Goal: Entertainment & Leisure: Consume media (video, audio)

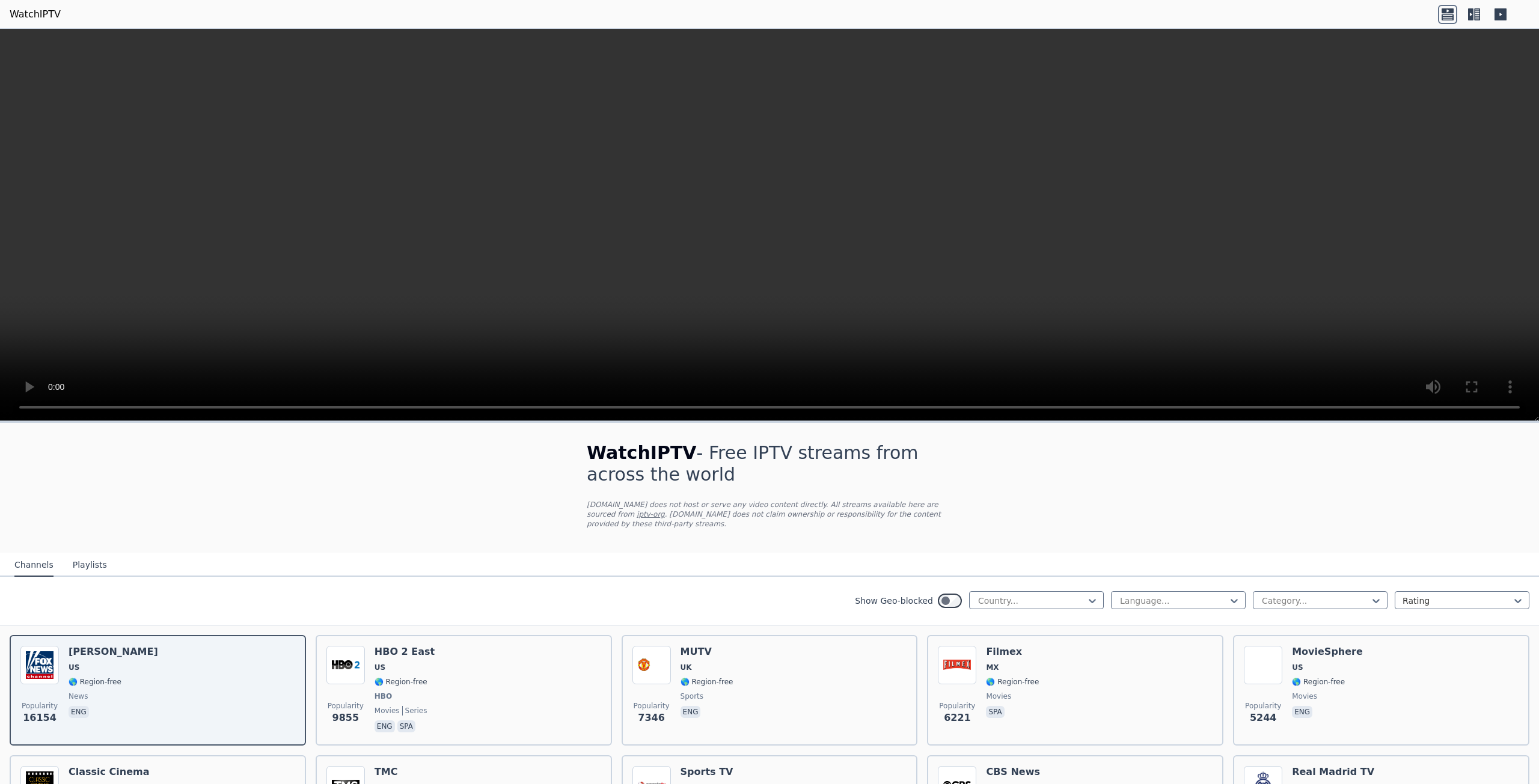
click at [79, 560] on button "Playlists" at bounding box center [90, 565] width 34 height 23
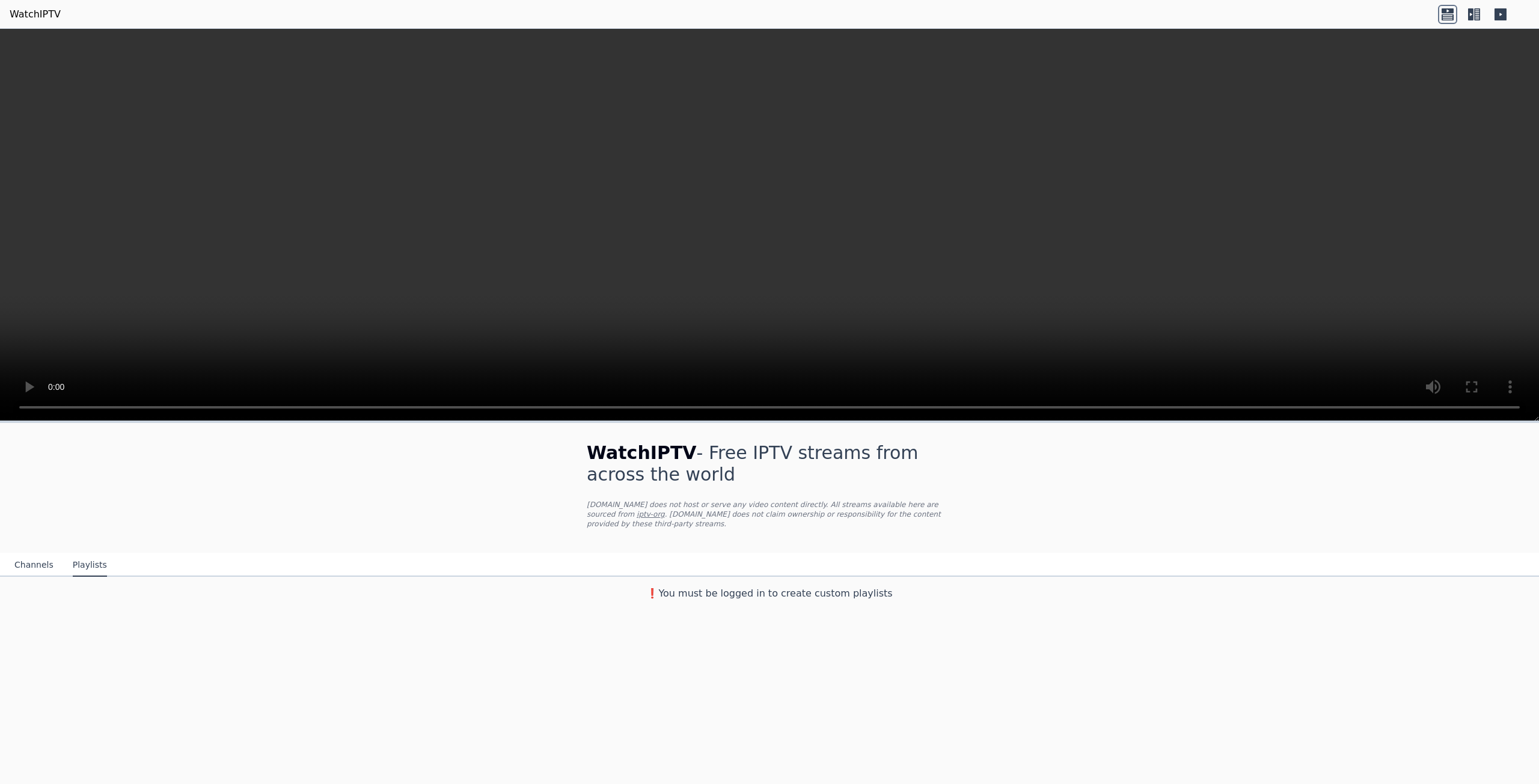
click at [39, 556] on button "Channels" at bounding box center [33, 565] width 39 height 23
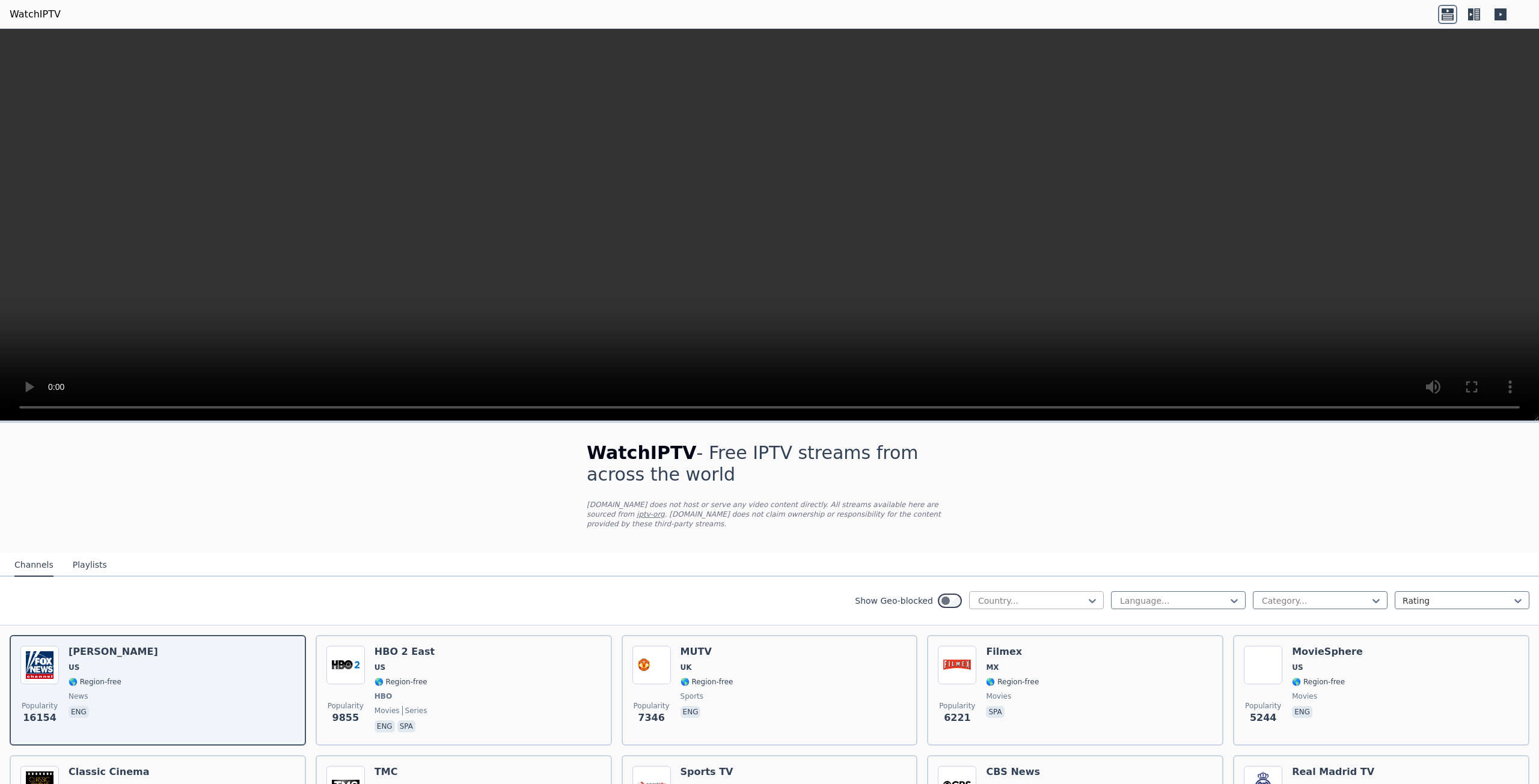
click at [1049, 595] on div at bounding box center [1031, 601] width 110 height 12
click at [1089, 599] on icon at bounding box center [1092, 601] width 8 height 4
click at [1229, 595] on icon at bounding box center [1234, 601] width 12 height 12
click at [1173, 643] on div "Arabic" at bounding box center [1177, 649] width 135 height 22
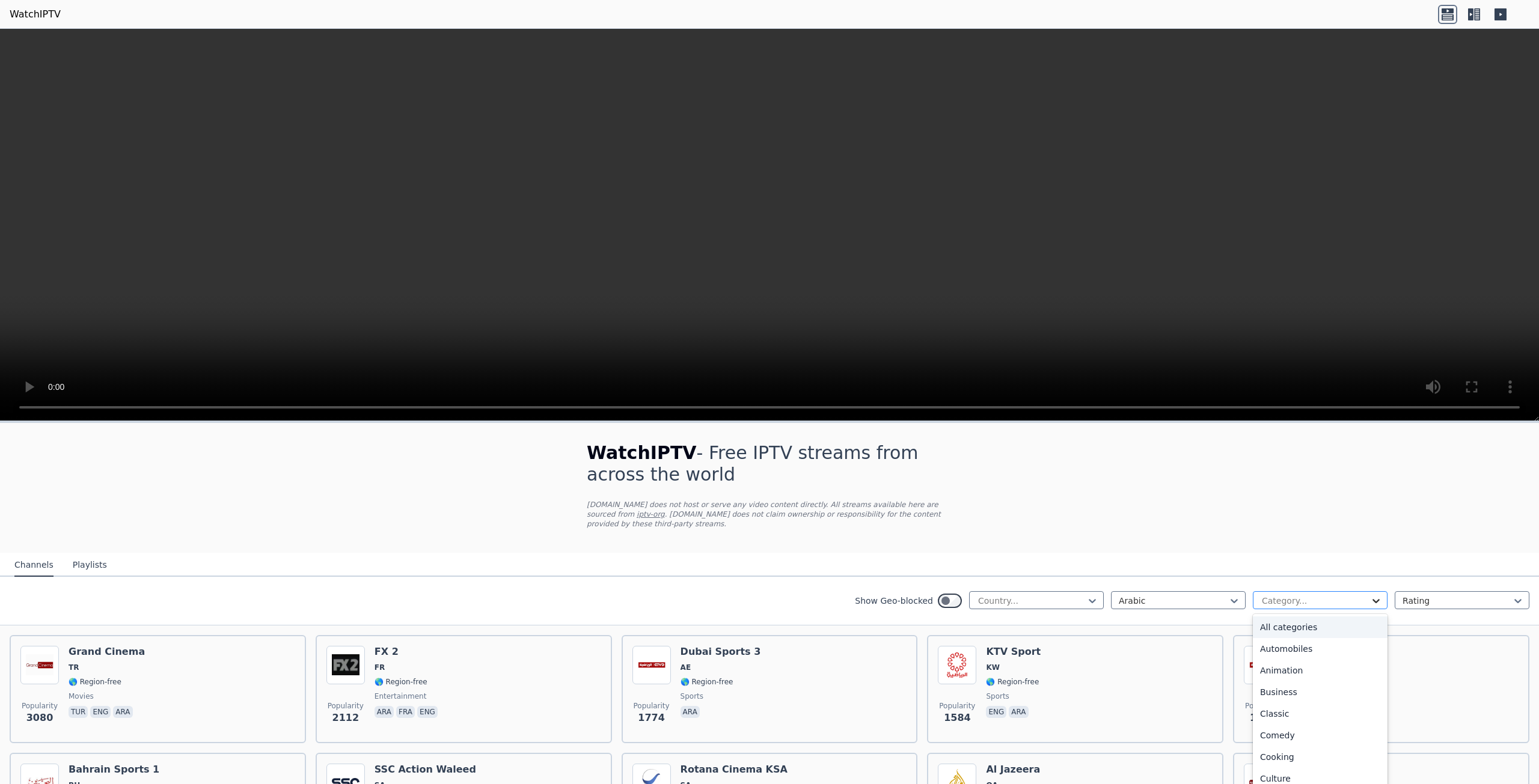
click at [1372, 599] on icon at bounding box center [1376, 601] width 8 height 4
click at [1285, 726] on div "Sports" at bounding box center [1320, 733] width 135 height 22
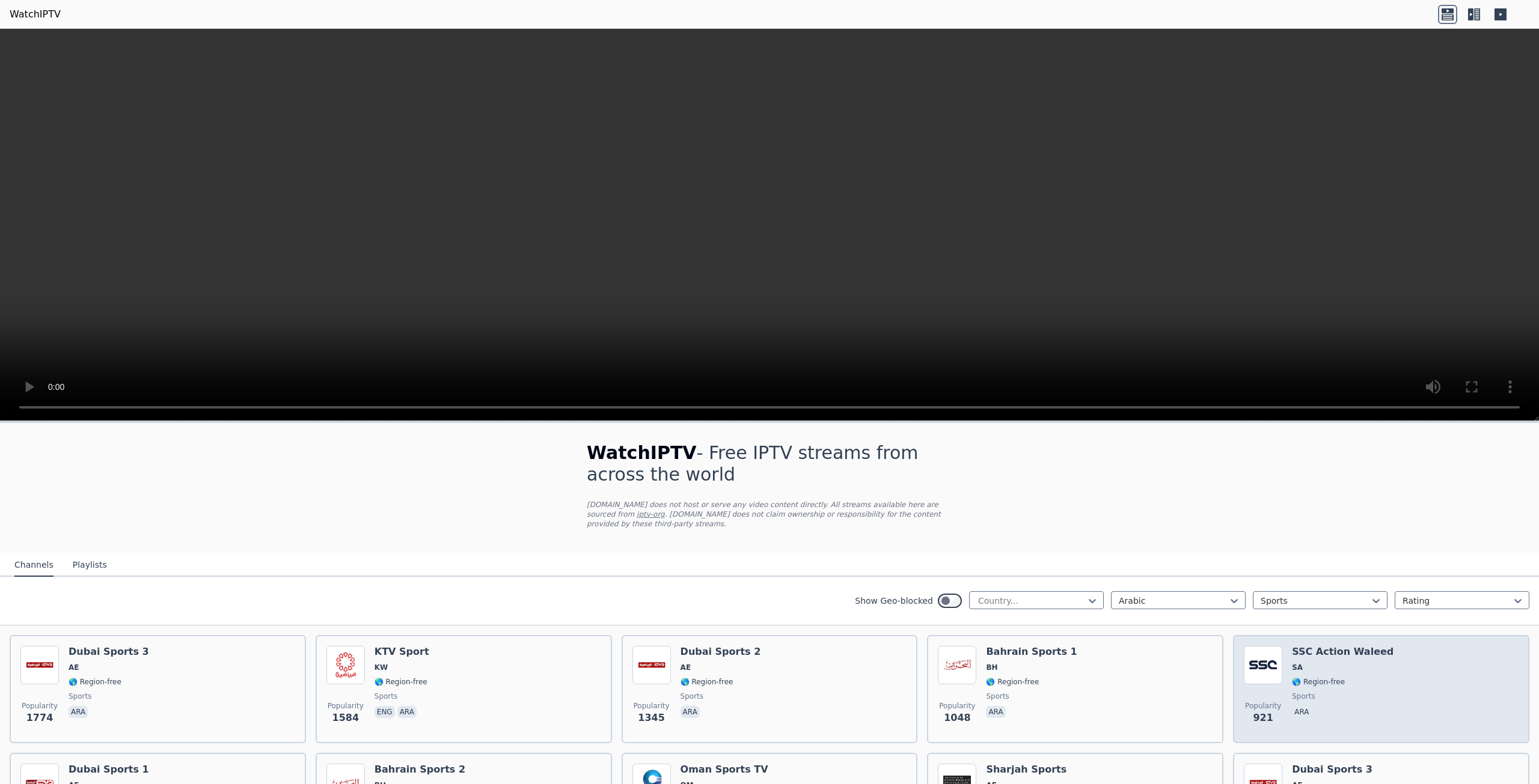
click at [1327, 646] on h6 "SSC Action Waleed" at bounding box center [1341, 652] width 101 height 12
